Goal: Task Accomplishment & Management: Complete application form

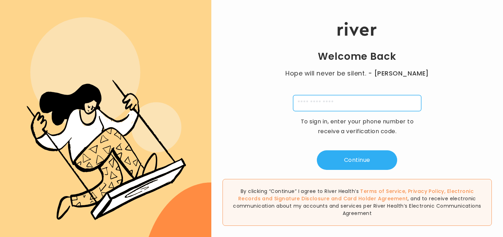
click at [344, 106] on input "tel" at bounding box center [357, 103] width 128 height 16
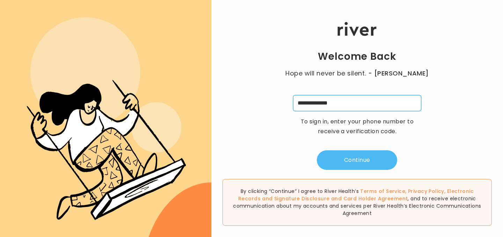
type input "**********"
click at [355, 160] on button "Continue" at bounding box center [357, 160] width 80 height 20
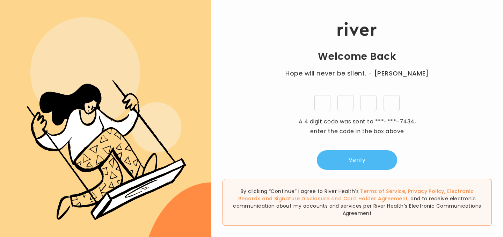
type input "*"
click at [379, 150] on button "Verify" at bounding box center [357, 160] width 80 height 20
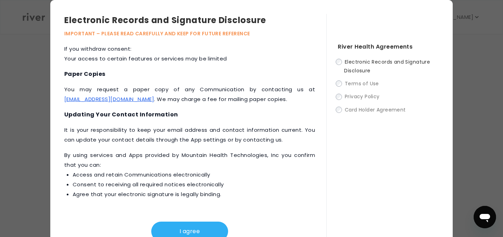
scroll to position [15, 0]
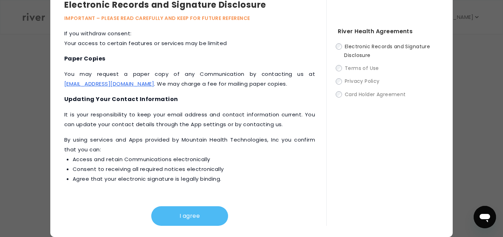
click at [205, 218] on button "I agree" at bounding box center [189, 216] width 77 height 20
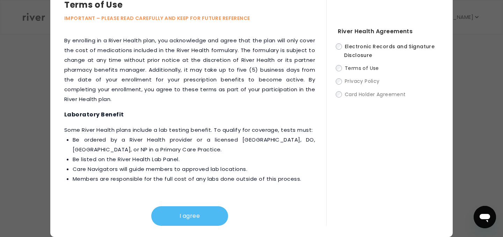
click at [210, 223] on button "I agree" at bounding box center [189, 216] width 77 height 20
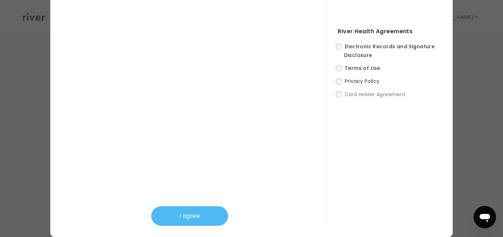
click at [201, 214] on button "I agree" at bounding box center [189, 216] width 77 height 20
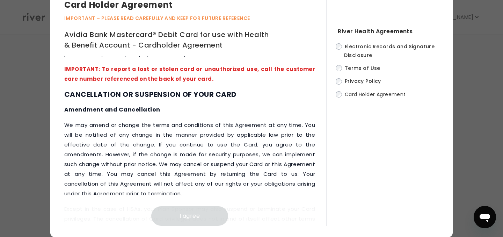
scroll to position [3633, 0]
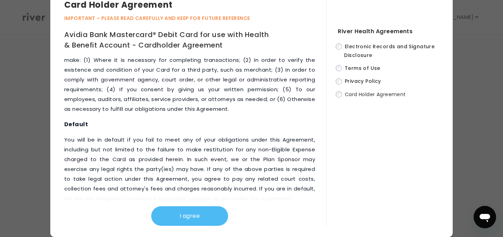
click at [197, 220] on button "I agree" at bounding box center [189, 216] width 77 height 20
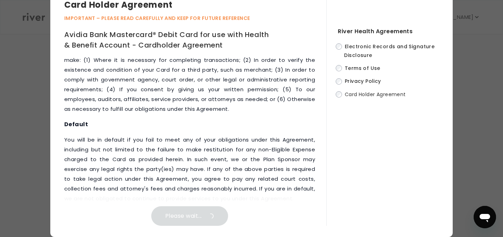
scroll to position [0, 0]
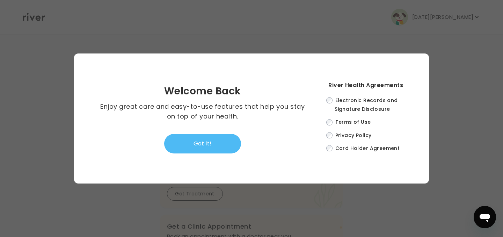
click at [214, 144] on button "Got it!" at bounding box center [202, 144] width 77 height 20
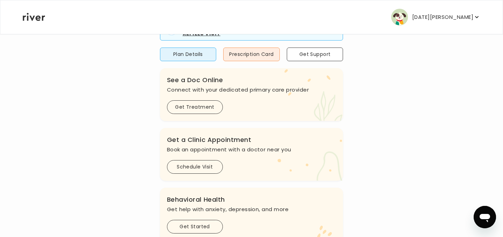
scroll to position [77, 0]
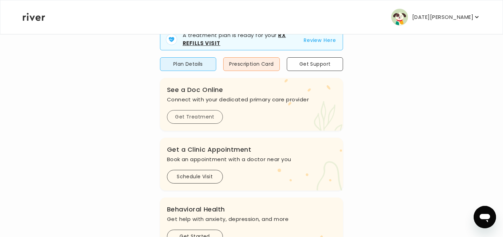
click at [202, 116] on button "Get Treatment" at bounding box center [195, 117] width 56 height 14
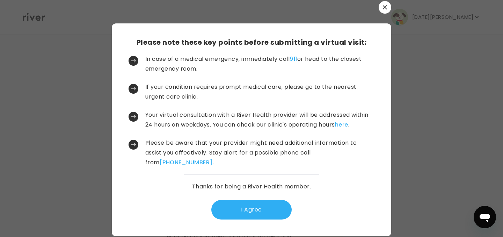
scroll to position [0, 0]
click at [255, 209] on button "I Agree" at bounding box center [251, 210] width 80 height 20
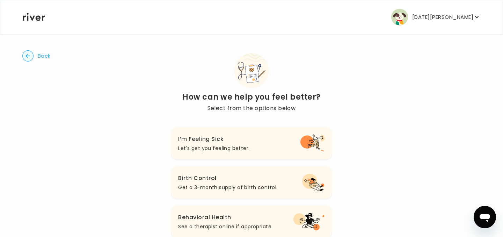
scroll to position [3, 0]
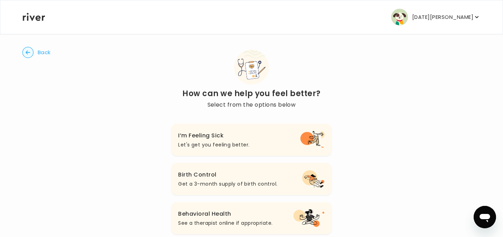
click at [259, 141] on button "I’m Feeling Sick Let's get you feeling better." at bounding box center [251, 140] width 160 height 32
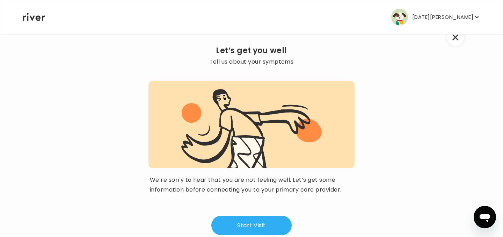
scroll to position [59, 0]
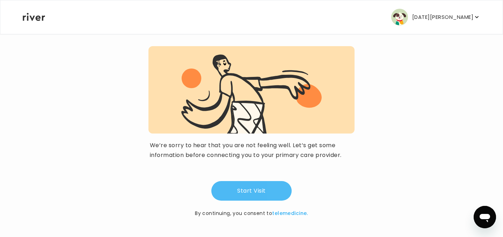
click at [254, 196] on button "Start Visit" at bounding box center [251, 191] width 80 height 20
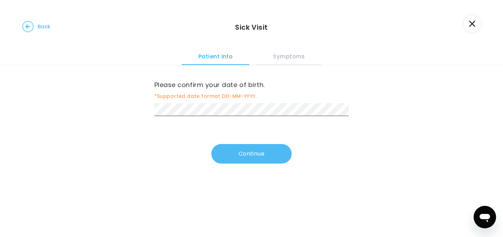
click at [259, 157] on button "Continue" at bounding box center [251, 154] width 80 height 20
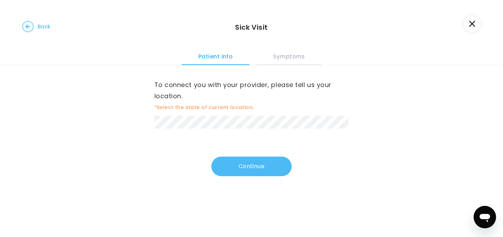
click at [256, 166] on button "Continue" at bounding box center [251, 166] width 80 height 20
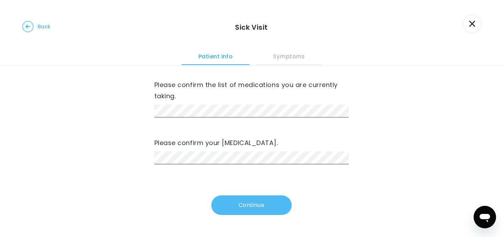
click at [256, 204] on button "Continue" at bounding box center [251, 205] width 80 height 20
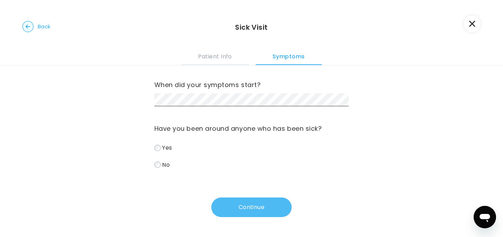
click at [251, 209] on button "Continue" at bounding box center [251, 207] width 80 height 20
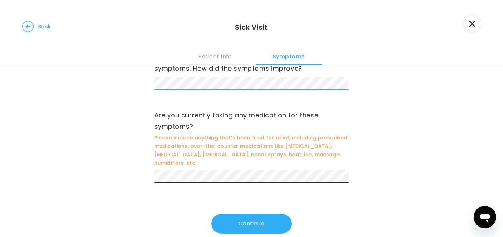
scroll to position [160, 0]
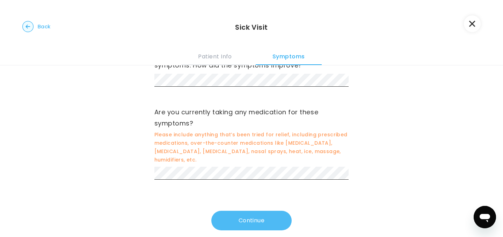
click at [248, 211] on button "Continue" at bounding box center [251, 221] width 80 height 20
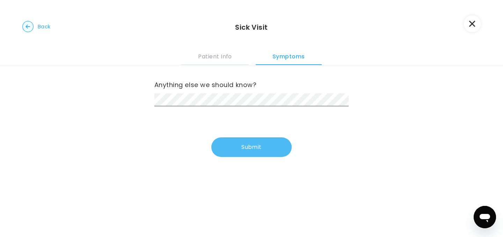
click at [242, 149] on button "Submit" at bounding box center [251, 147] width 80 height 20
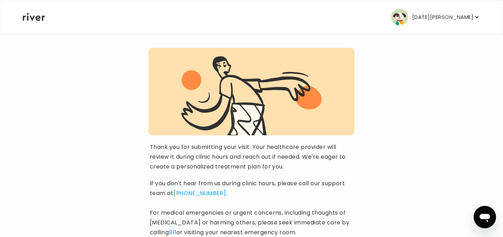
scroll to position [103, 0]
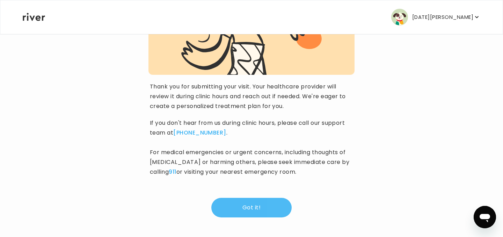
click at [263, 211] on button "Got it!" at bounding box center [251, 208] width 80 height 20
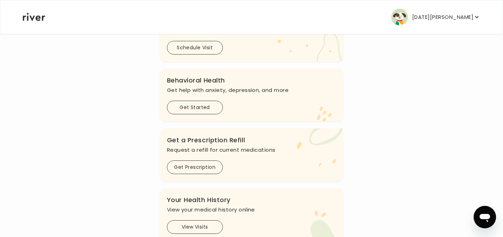
scroll to position [211, 0]
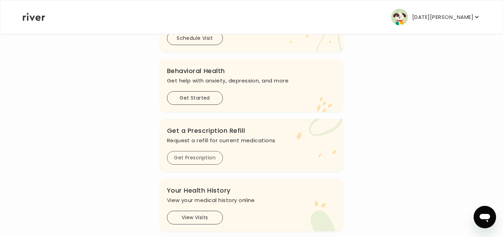
click at [186, 157] on button "Get Prescription" at bounding box center [195, 158] width 56 height 14
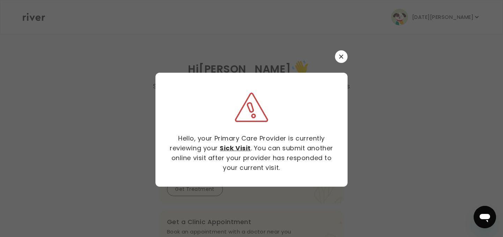
click at [239, 148] on strong "Sick Visit" at bounding box center [235, 148] width 31 height 9
click at [227, 145] on strong "Sick Visit" at bounding box center [235, 148] width 31 height 9
click at [236, 145] on strong "Sick Visit" at bounding box center [235, 148] width 31 height 9
click at [264, 138] on p "Hello, your Primary Care Provider is currently reviewing your Sick Visit . You …" at bounding box center [252, 152] width 170 height 39
click at [339, 58] on icon "button" at bounding box center [341, 56] width 4 height 4
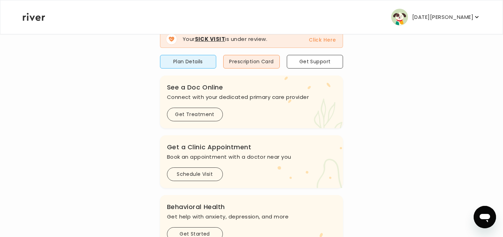
scroll to position [105, 0]
